Goal: Transaction & Acquisition: Subscribe to service/newsletter

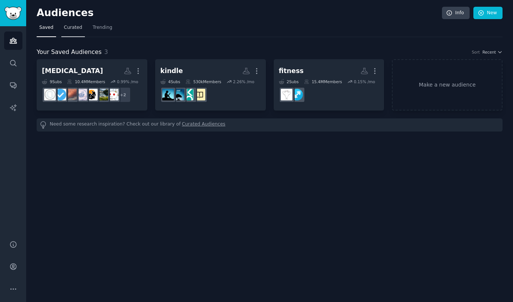
click at [76, 27] on span "Curated" at bounding box center [73, 27] width 18 height 7
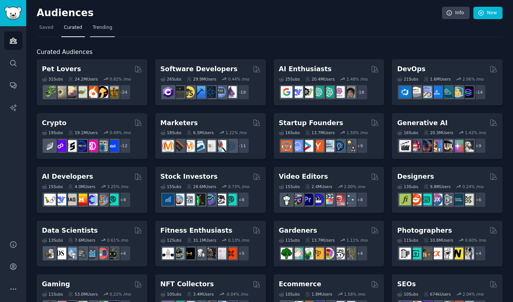
click at [97, 27] on span "Trending" at bounding box center [102, 27] width 19 height 7
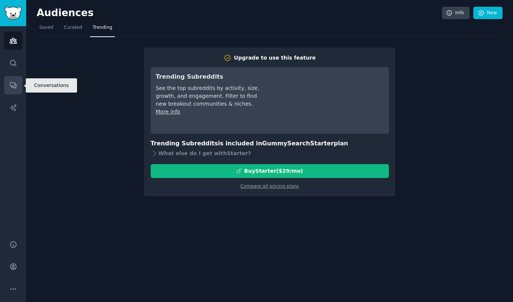
click at [13, 82] on icon "Sidebar" at bounding box center [13, 85] width 8 height 8
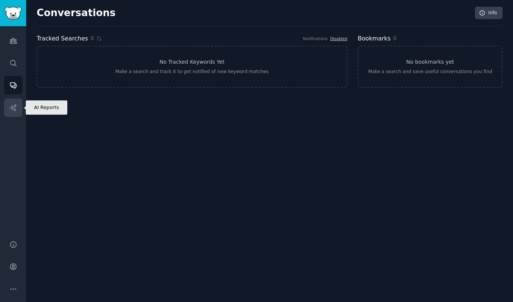
click at [12, 111] on icon "Sidebar" at bounding box center [13, 108] width 8 height 8
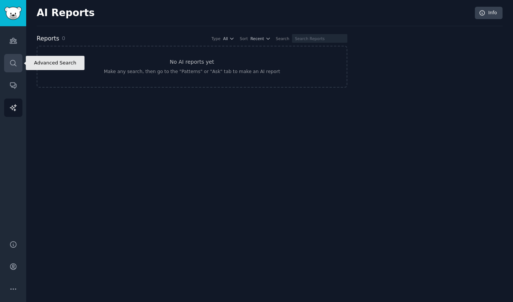
click at [15, 61] on icon "Sidebar" at bounding box center [13, 63] width 6 height 6
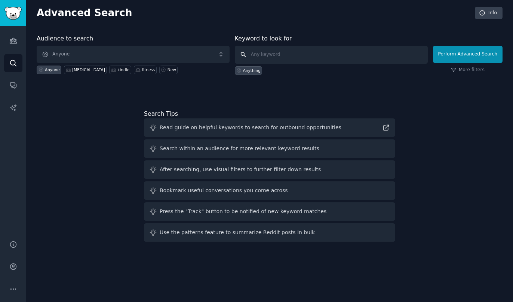
click at [284, 60] on input "text" at bounding box center [331, 55] width 193 height 18
type input "e-ink"
click at [482, 51] on button "Perform Advanced Search" at bounding box center [468, 54] width 70 height 17
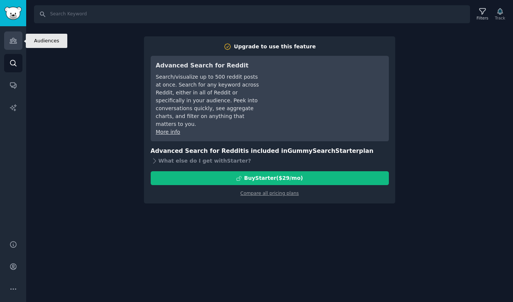
click at [14, 41] on icon "Sidebar" at bounding box center [13, 41] width 8 height 8
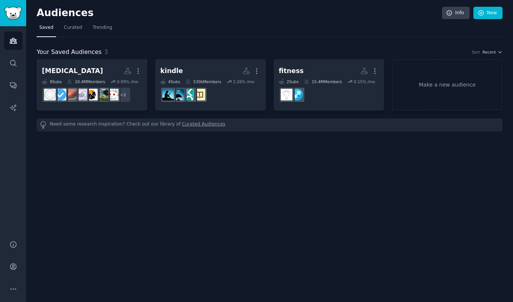
click at [15, 277] on div "Help Account More" at bounding box center [13, 266] width 26 height 71
click at [15, 270] on icon "Sidebar" at bounding box center [13, 266] width 8 height 8
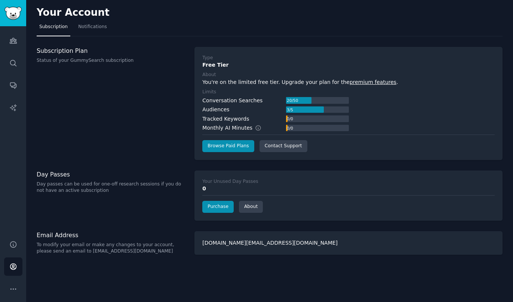
click at [350, 83] on link "premium features" at bounding box center [373, 82] width 47 height 6
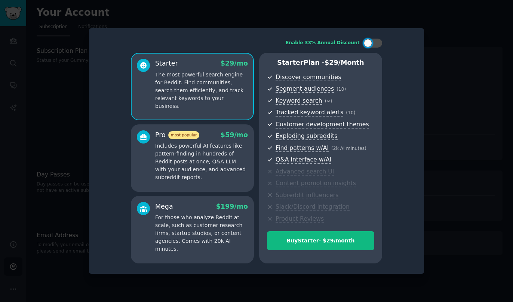
click at [204, 169] on p "Includes powerful AI features like pattern-finding in hundreds of Reddit posts …" at bounding box center [201, 161] width 93 height 39
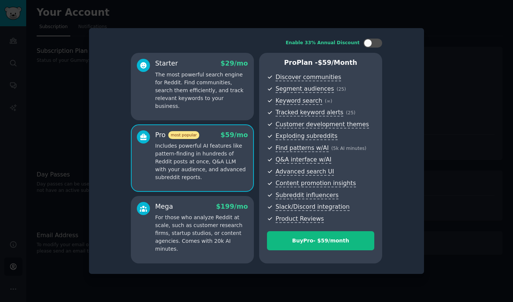
click at [198, 98] on p "The most powerful search engine for Reddit. Find communities, search them effic…" at bounding box center [201, 90] width 93 height 39
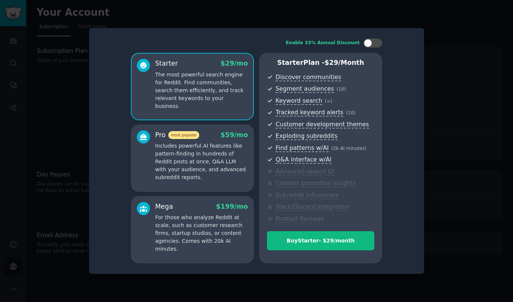
click at [207, 159] on p "Includes powerful AI features like pattern-finding in hundreds of Reddit posts …" at bounding box center [201, 161] width 93 height 39
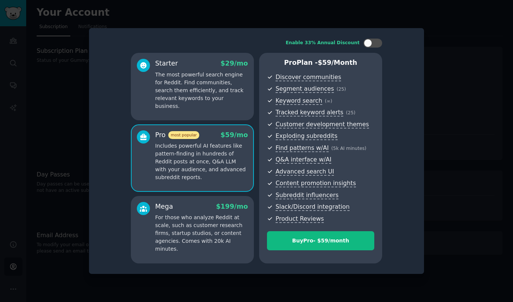
click at [210, 211] on div "Mega $ 199 /mo For those who analyze Reddit at scale, such as customer research…" at bounding box center [201, 227] width 93 height 51
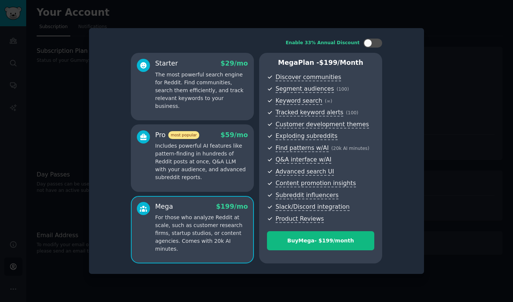
click at [238, 162] on p "Includes powerful AI features like pattern-finding in hundreds of Reddit posts …" at bounding box center [201, 161] width 93 height 39
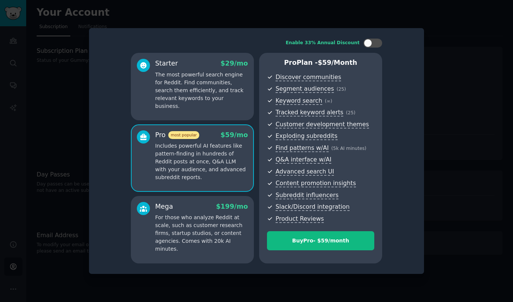
click at [240, 96] on p "The most powerful search engine for Reddit. Find communities, search them effic…" at bounding box center [201, 90] width 93 height 39
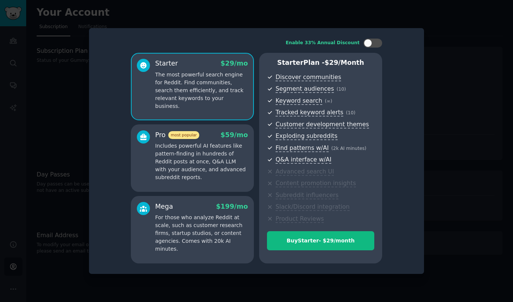
click at [226, 153] on p "Includes powerful AI features like pattern-finding in hundreds of Reddit posts …" at bounding box center [201, 161] width 93 height 39
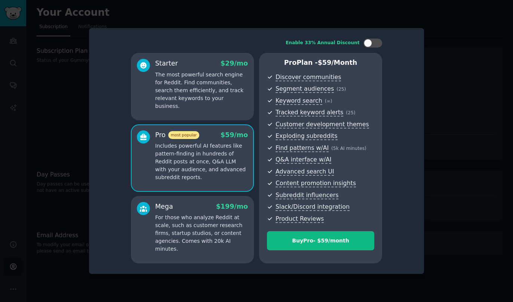
click at [216, 98] on p "The most powerful search engine for Reddit. Find communities, search them effic…" at bounding box center [201, 90] width 93 height 39
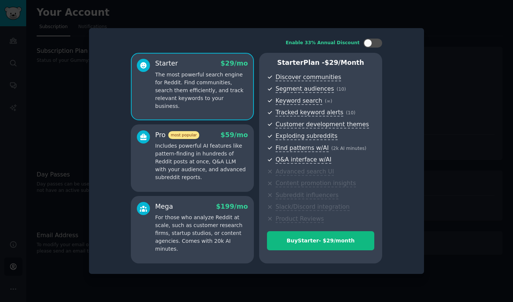
click at [377, 38] on div "Enable 33% Annual Discount Starter $ 29 /mo The most powerful search engine for…" at bounding box center [256, 150] width 325 height 235
click at [375, 46] on div at bounding box center [373, 43] width 19 height 9
click at [374, 45] on div at bounding box center [373, 43] width 19 height 9
checkbox input "false"
click at [450, 114] on div at bounding box center [256, 151] width 513 height 302
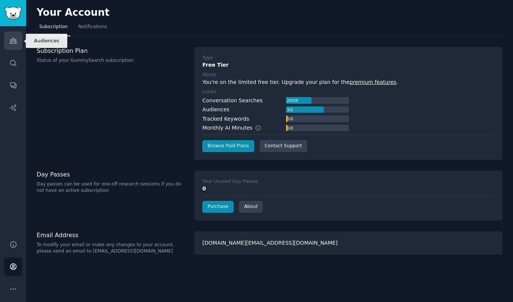
click at [20, 39] on link "Audiences" at bounding box center [13, 40] width 18 height 18
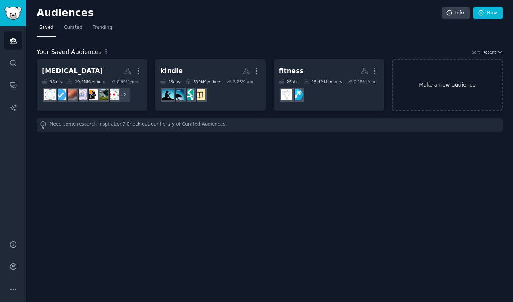
click at [464, 84] on link "Make a new audience" at bounding box center [447, 84] width 111 height 51
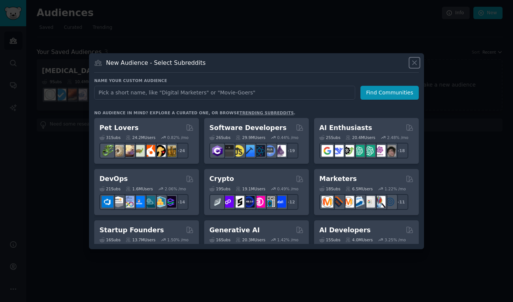
click at [418, 65] on icon at bounding box center [415, 63] width 8 height 8
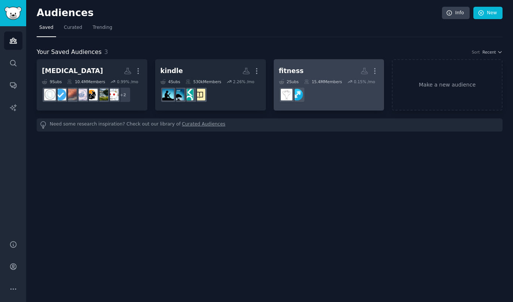
click at [330, 87] on dd at bounding box center [329, 94] width 100 height 21
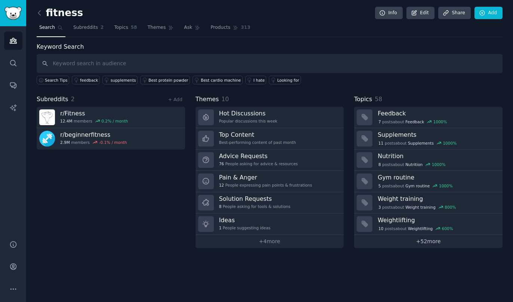
click at [419, 242] on link "+ 52 more" at bounding box center [428, 241] width 149 height 13
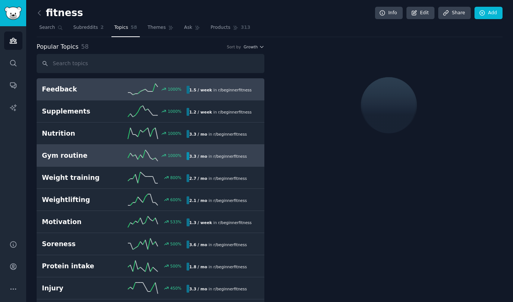
scroll to position [36, 0]
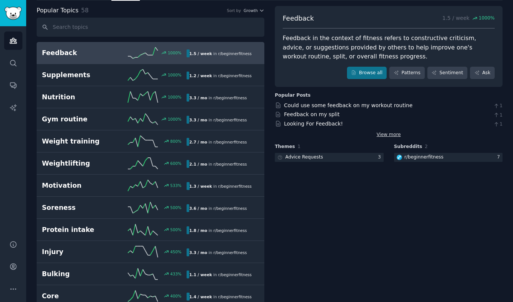
click at [381, 135] on link "View more" at bounding box center [389, 134] width 24 height 7
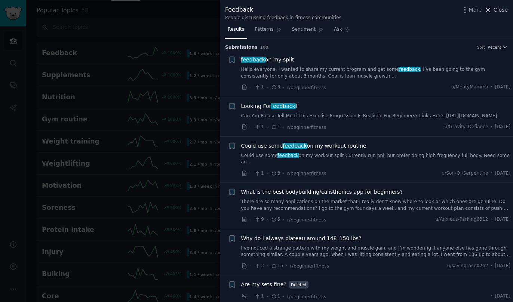
click at [507, 12] on span "Close" at bounding box center [501, 10] width 14 height 8
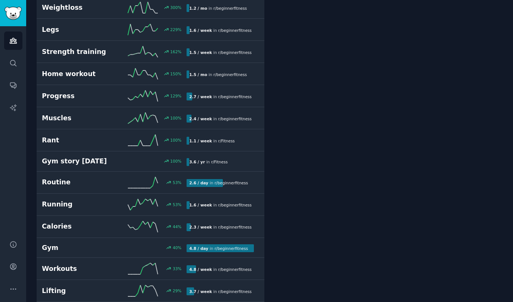
scroll to position [370, 0]
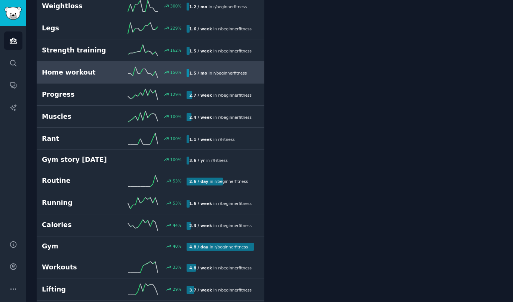
click at [231, 71] on span "r/ beginnerfitness" at bounding box center [230, 73] width 33 height 4
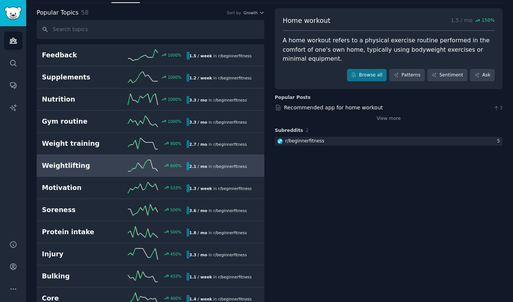
scroll to position [34, 0]
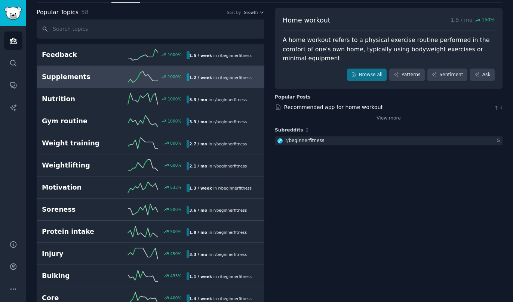
click at [226, 76] on span "r/ beginnerfitness" at bounding box center [235, 77] width 33 height 4
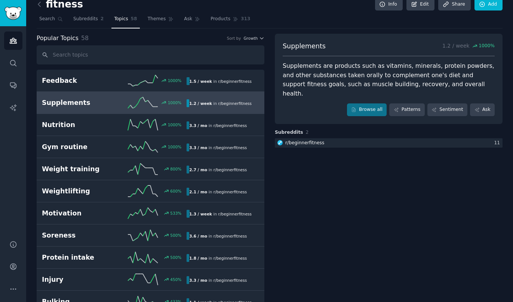
scroll to position [28, 0]
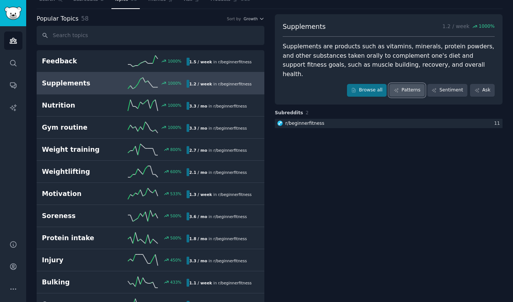
click at [399, 88] on icon at bounding box center [396, 90] width 5 height 5
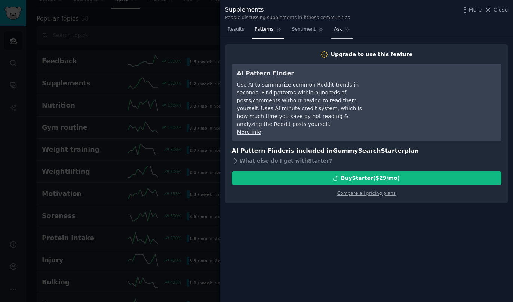
click at [334, 32] on span "Ask" at bounding box center [338, 29] width 8 height 7
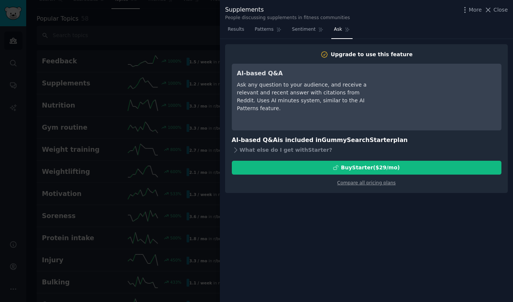
click at [367, 189] on div "Upgrade to use this feature AI-based Q&A Ask any question to your audience, and…" at bounding box center [366, 118] width 283 height 149
click at [373, 185] on link "Compare all pricing plans" at bounding box center [367, 182] width 58 height 5
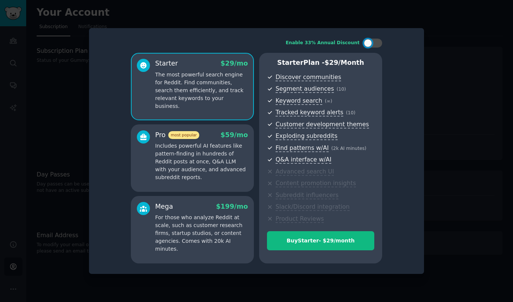
click at [465, 43] on div at bounding box center [256, 151] width 513 height 302
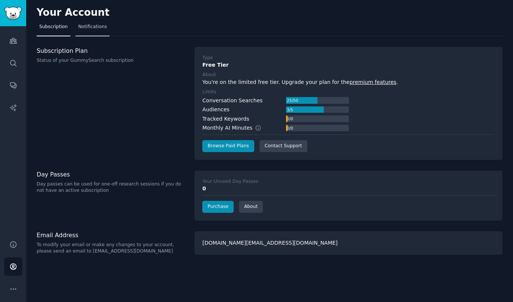
click at [81, 30] on span "Notifications" at bounding box center [92, 27] width 29 height 7
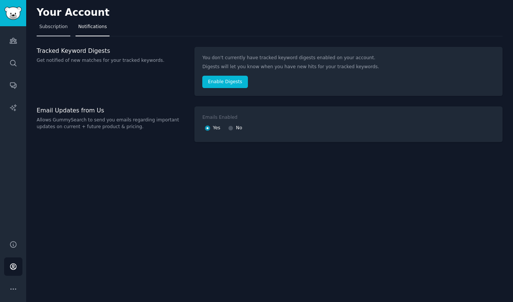
click at [51, 30] on span "Subscription" at bounding box center [53, 27] width 28 height 7
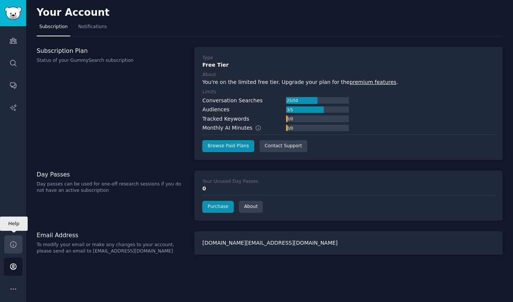
click at [13, 247] on icon "Sidebar" at bounding box center [13, 244] width 6 height 6
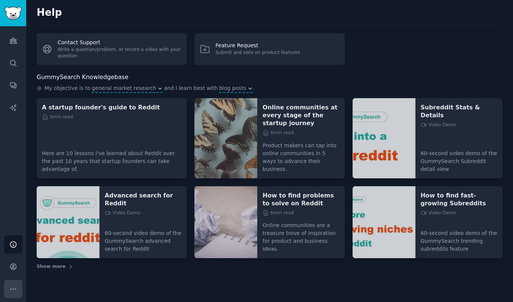
click at [13, 288] on icon "Sidebar" at bounding box center [12, 288] width 5 height 1
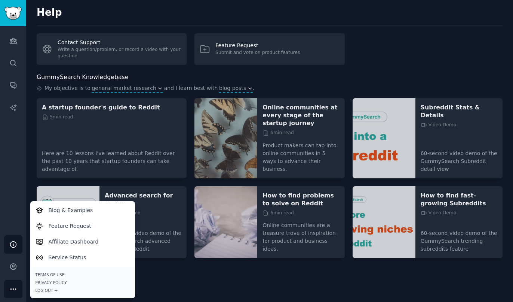
click at [290, 269] on div "Help Contact Support Write a question/problem, or record a video with your ques…" at bounding box center [269, 151] width 487 height 302
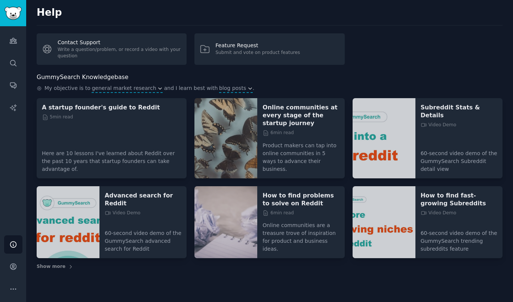
click at [293, 301] on div "Help Contact Support Write a question/problem, or record a video with your ques…" at bounding box center [269, 151] width 487 height 302
click at [297, 21] on div "Help" at bounding box center [270, 16] width 466 height 19
click at [296, 80] on div "GummySearch Knowledgebase" at bounding box center [270, 77] width 466 height 9
click at [299, 77] on div "GummySearch Knowledgebase" at bounding box center [270, 77] width 466 height 9
click at [275, 77] on div "GummySearch Knowledgebase" at bounding box center [270, 77] width 466 height 9
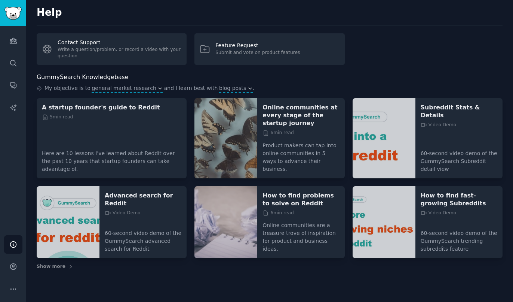
click at [109, 150] on p "Here are 10 lessons I've learned about Reddit over the past 10 years that start…" at bounding box center [112, 158] width 140 height 29
click at [126, 109] on p "A startup founder's guide to Reddit" at bounding box center [112, 107] width 140 height 8
click at [15, 286] on icon "Sidebar" at bounding box center [13, 289] width 8 height 8
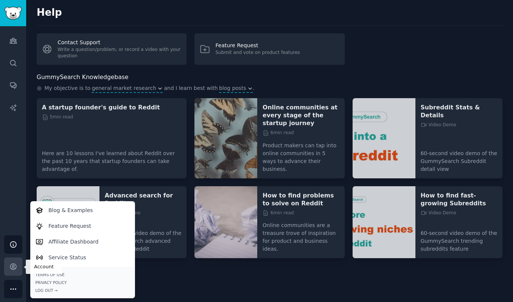
click at [16, 265] on icon "Sidebar" at bounding box center [13, 266] width 6 height 6
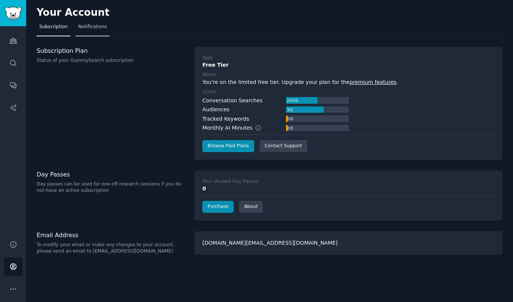
click at [92, 30] on link "Notifications" at bounding box center [93, 28] width 34 height 15
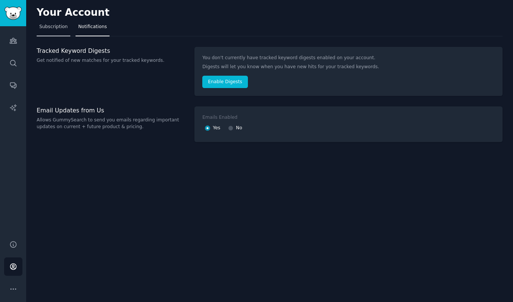
click at [48, 27] on span "Subscription" at bounding box center [53, 27] width 28 height 7
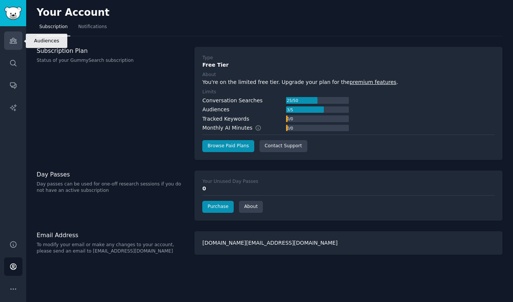
click at [11, 42] on icon "Sidebar" at bounding box center [13, 40] width 7 height 5
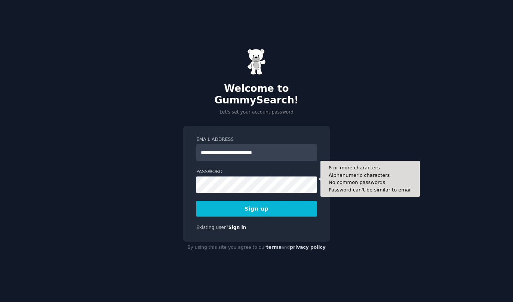
type input "**********"
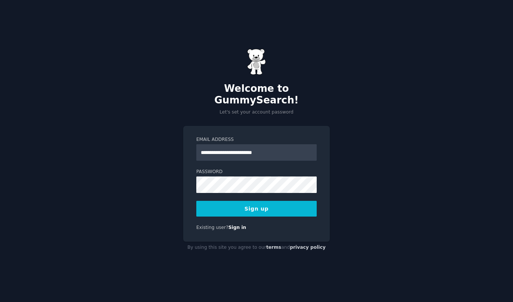
click at [230, 204] on button "Sign up" at bounding box center [256, 209] width 120 height 16
